Goal: Information Seeking & Learning: Check status

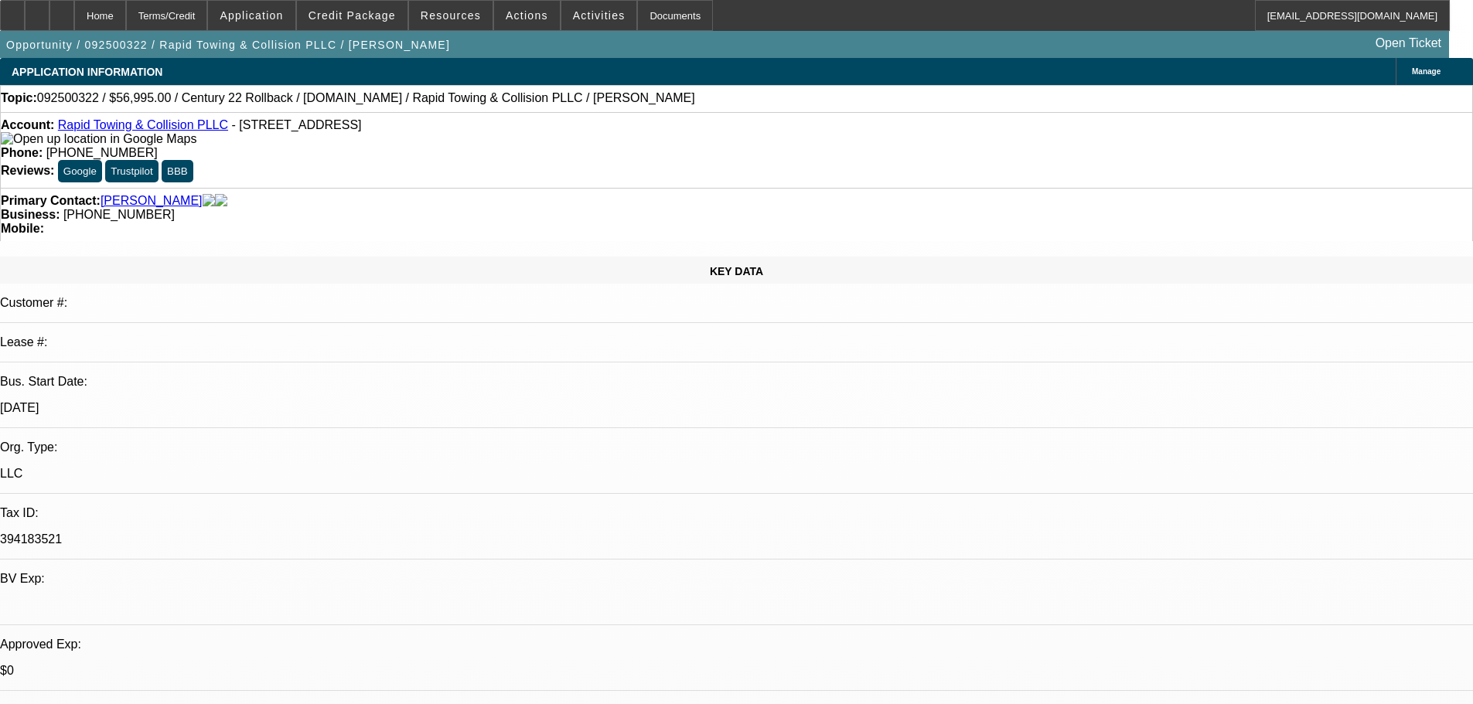
select select "0"
select select "2"
select select "0"
select select "6"
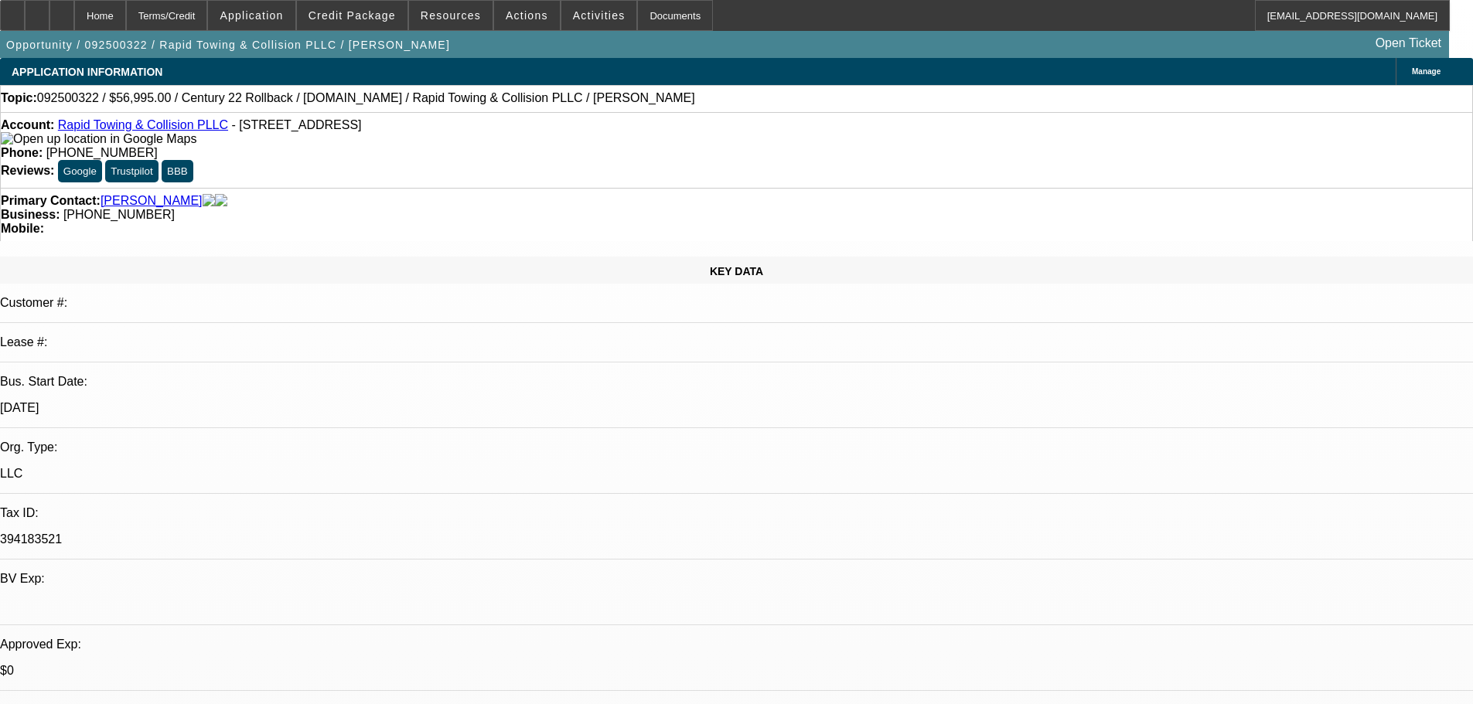
select select "0"
select select "2"
select select "0.1"
select select "4"
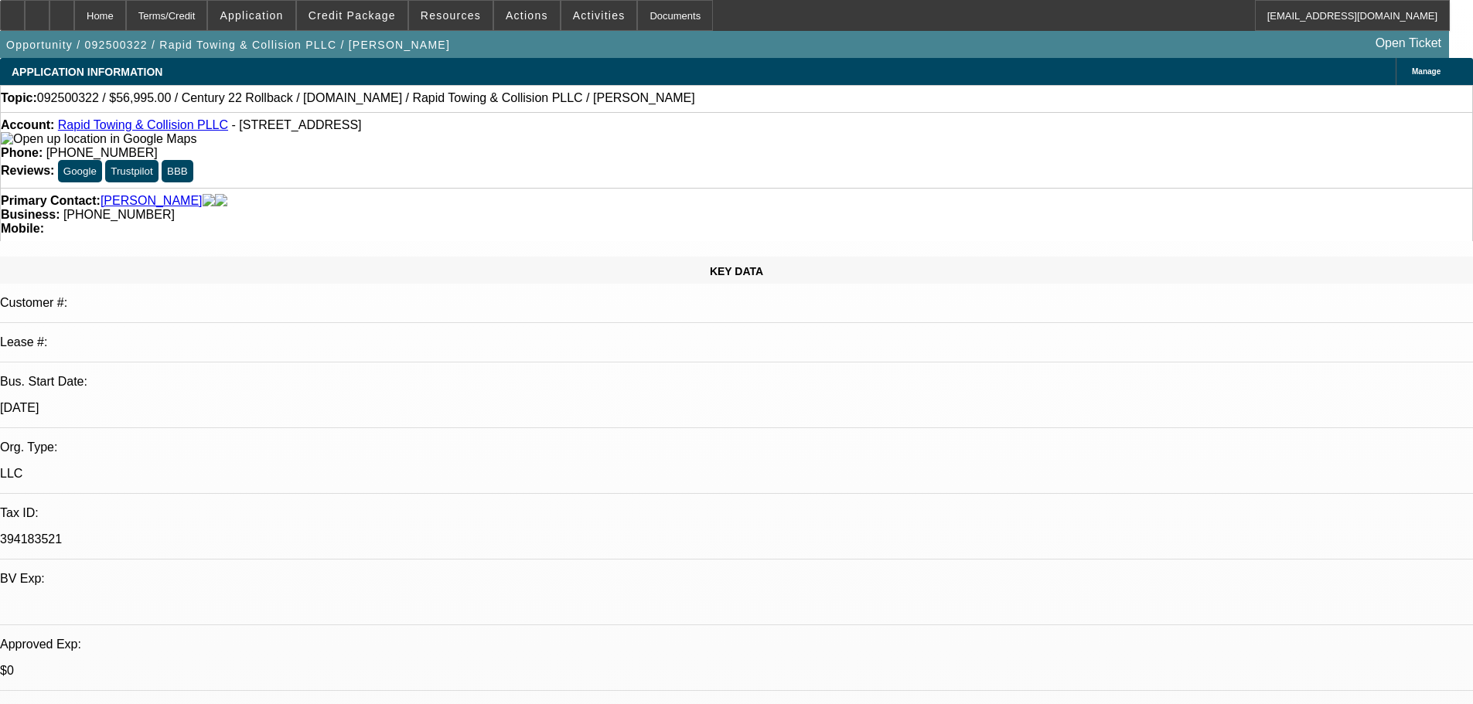
select select "0.2"
select select "2"
select select "0.1"
select select "4"
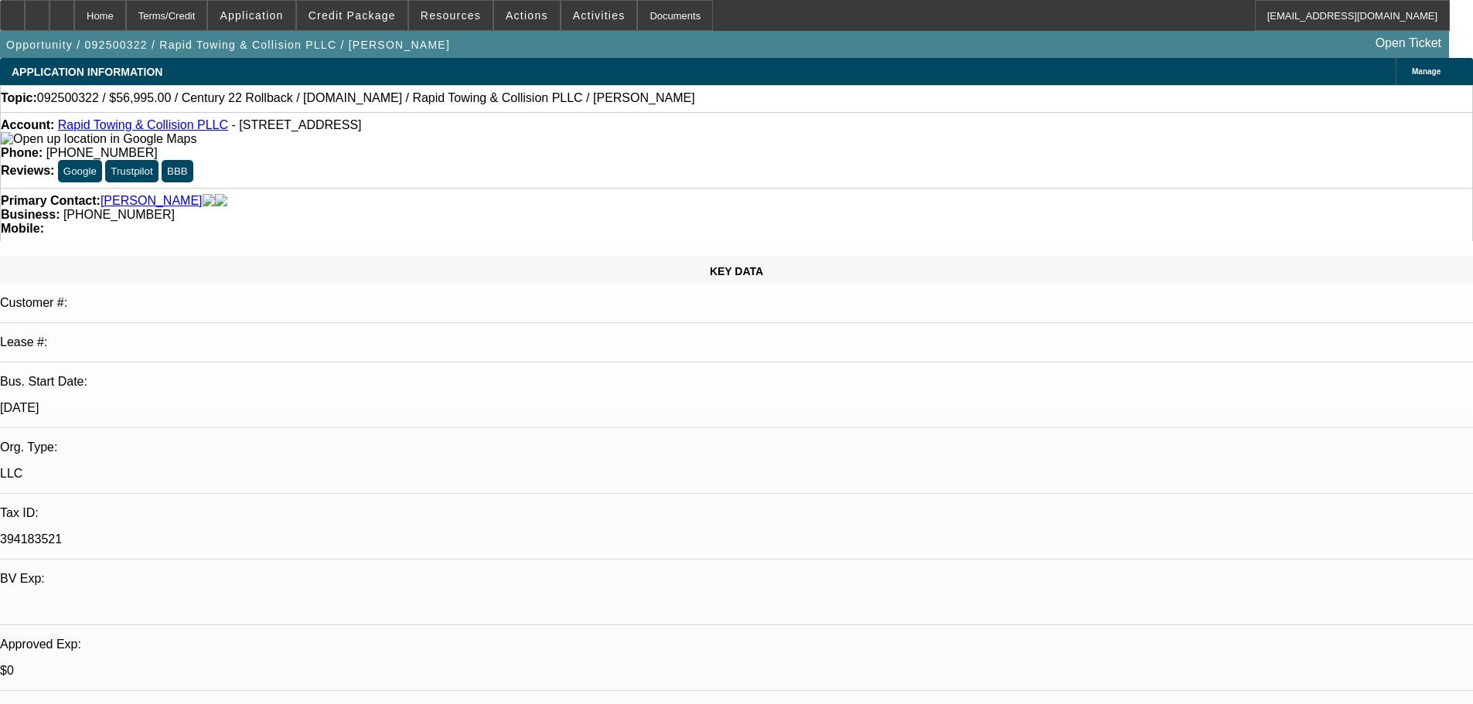
select select "0.2"
select select "2"
select select "0.1"
select select "4"
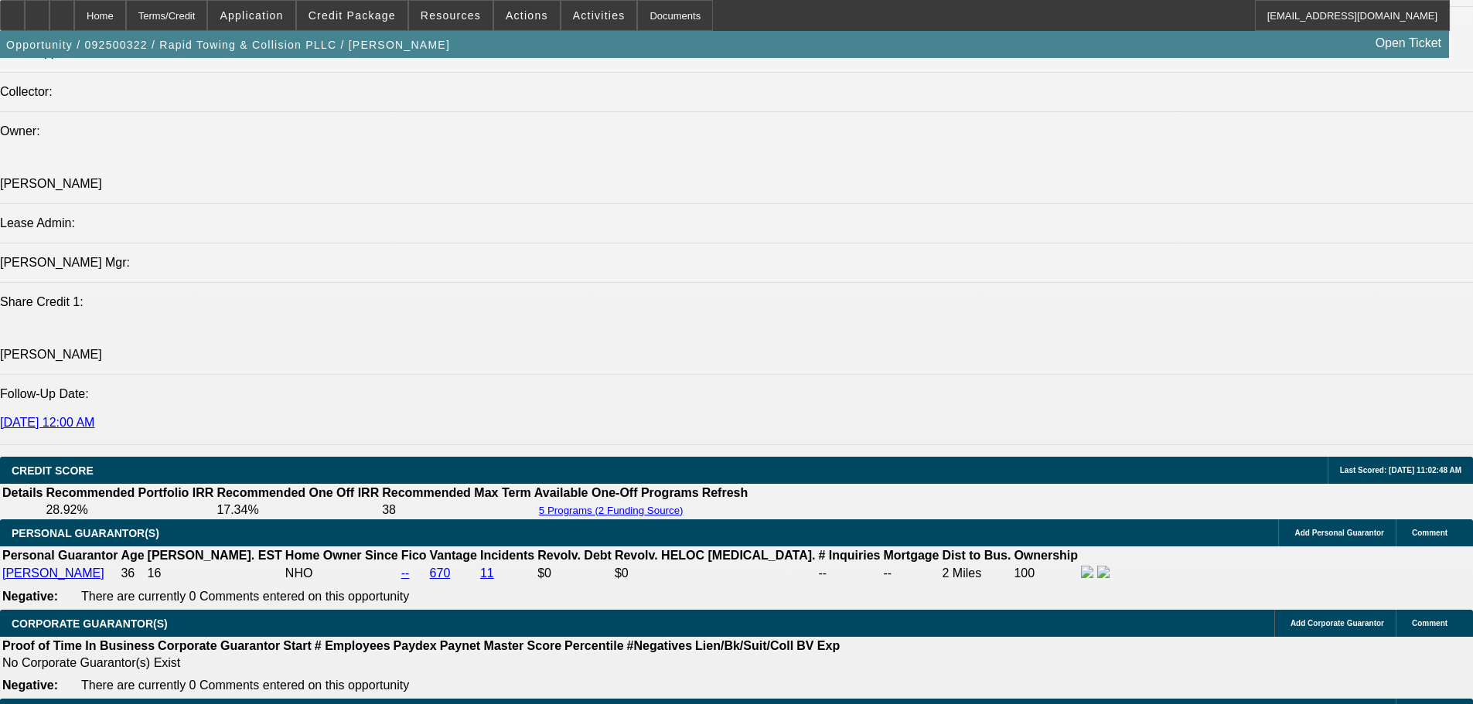
scroll to position [1544, 0]
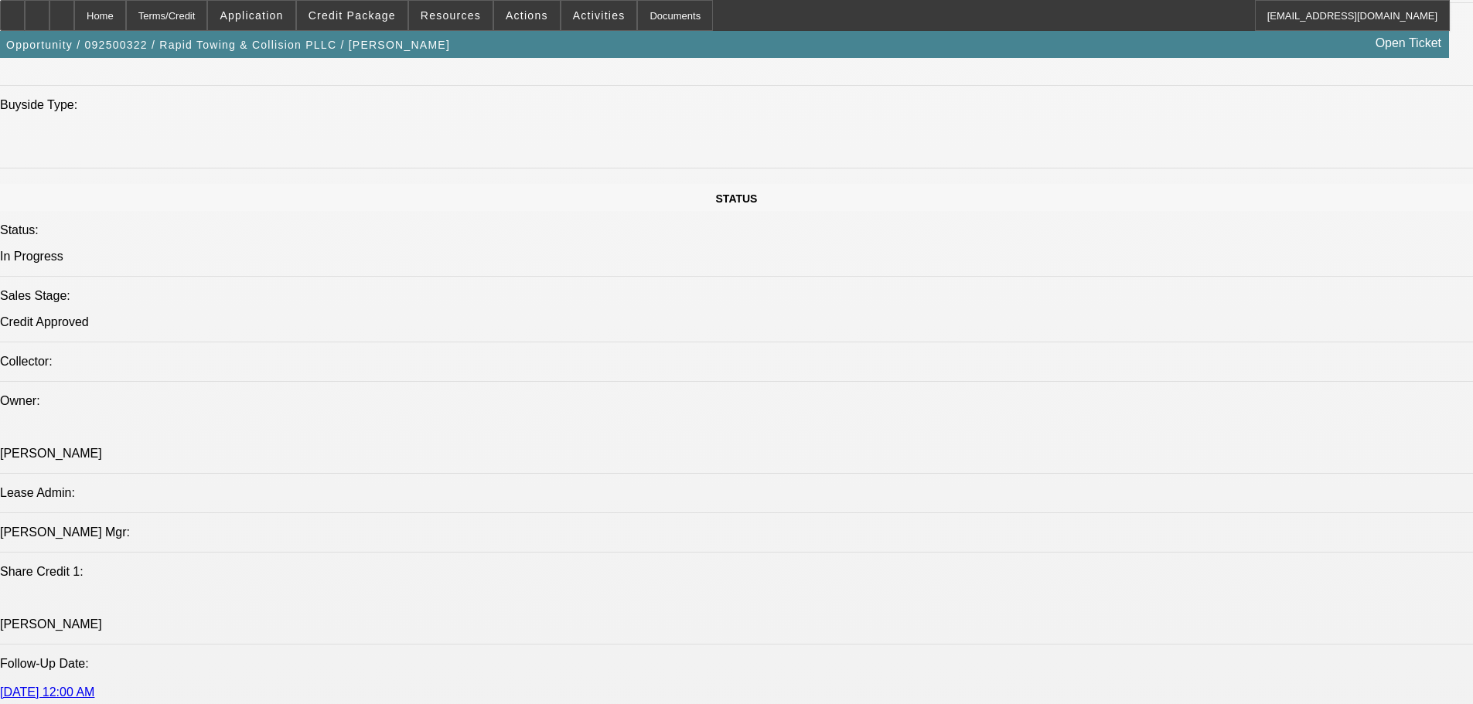
scroll to position [386, 0]
